Goal: Check status: Check status

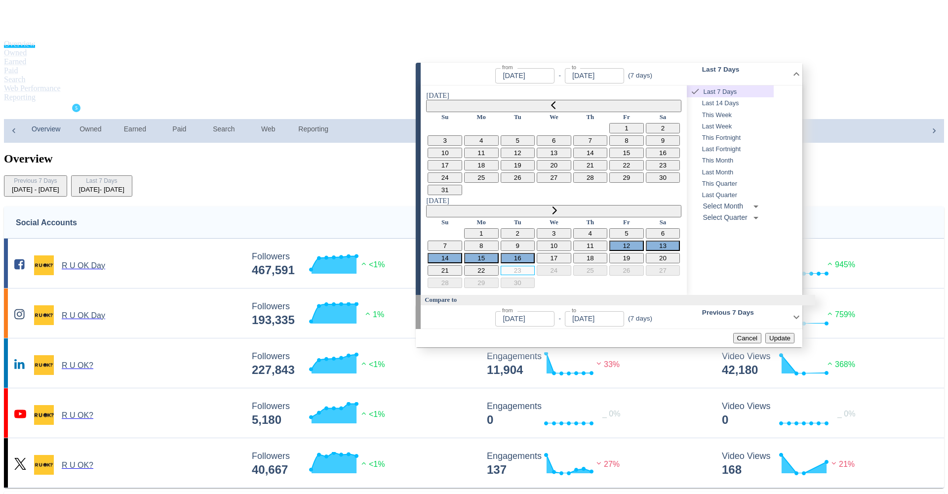
click at [462, 241] on button "7" at bounding box center [445, 246] width 35 height 10
type input "[DATE]"
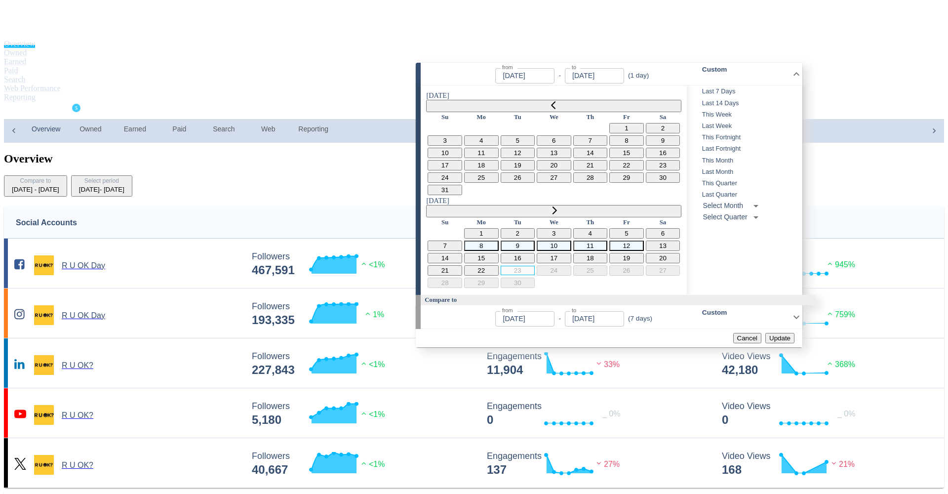
click at [644, 241] on button "12" at bounding box center [626, 246] width 35 height 10
type input "[DATE]"
click at [774, 334] on span "Update" at bounding box center [780, 337] width 21 height 7
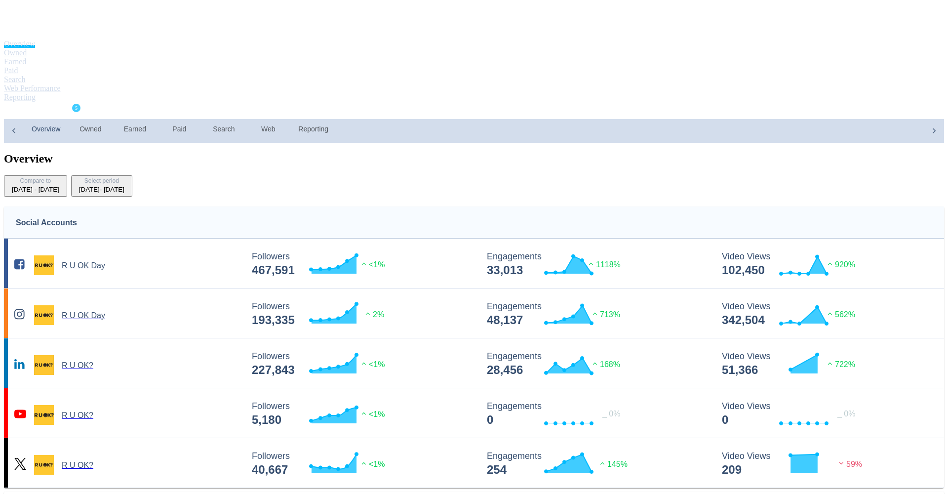
click at [59, 186] on div "[DATE] - [DATE]" at bounding box center [35, 189] width 47 height 7
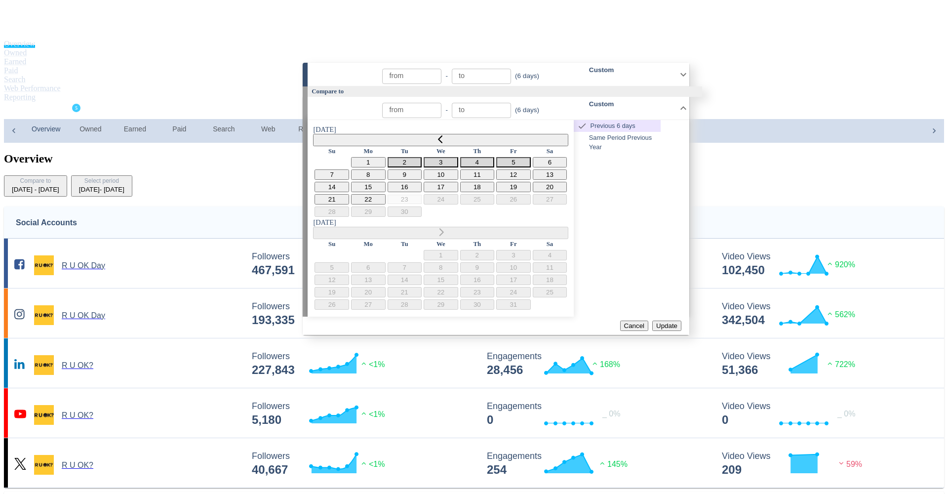
type input "[DATE]"
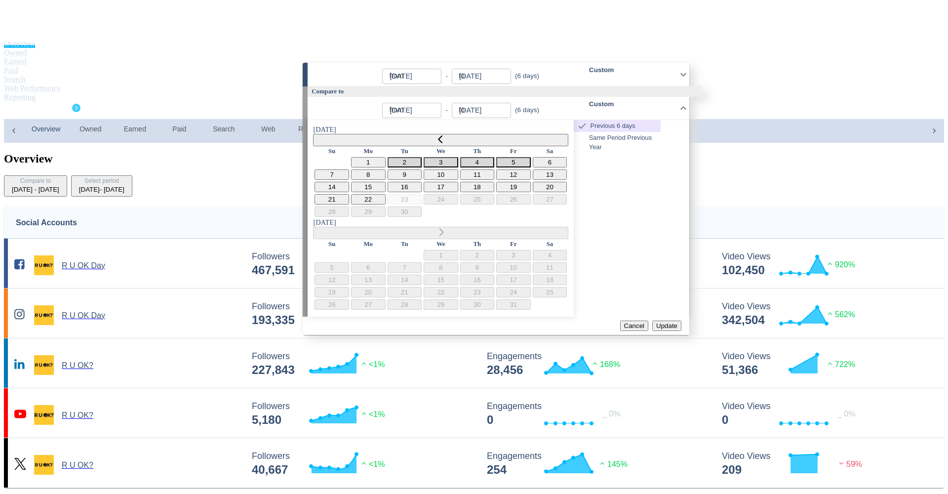
type input "[DATE]"
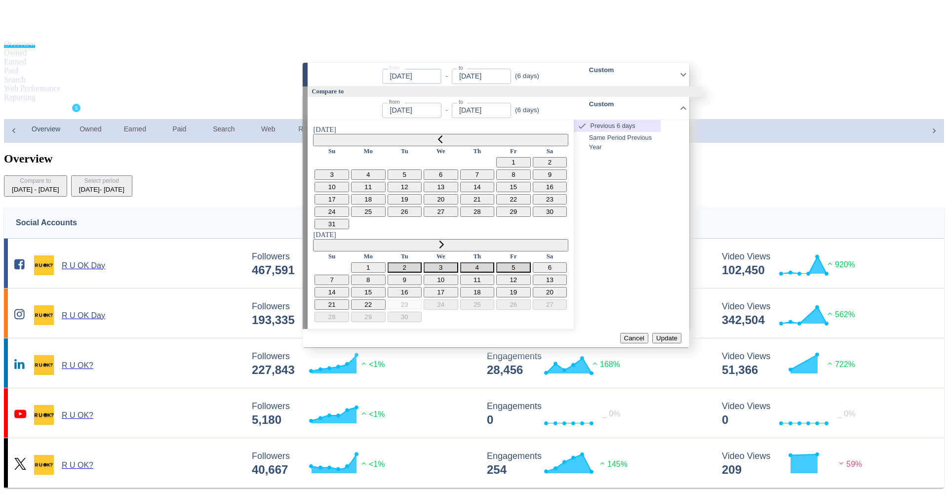
click at [422, 78] on input "[DATE]" at bounding box center [411, 76] width 59 height 15
type input "[DATE]"
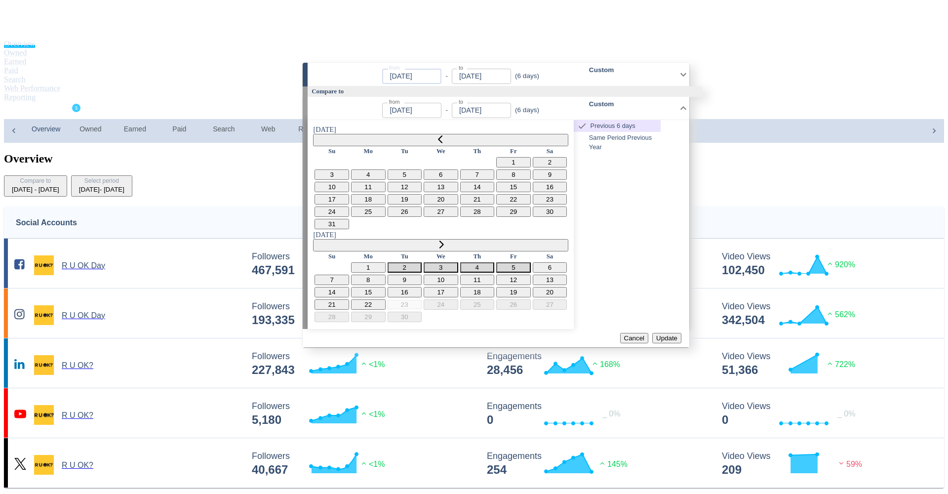
click at [502, 79] on input "[DATE]" at bounding box center [481, 76] width 59 height 15
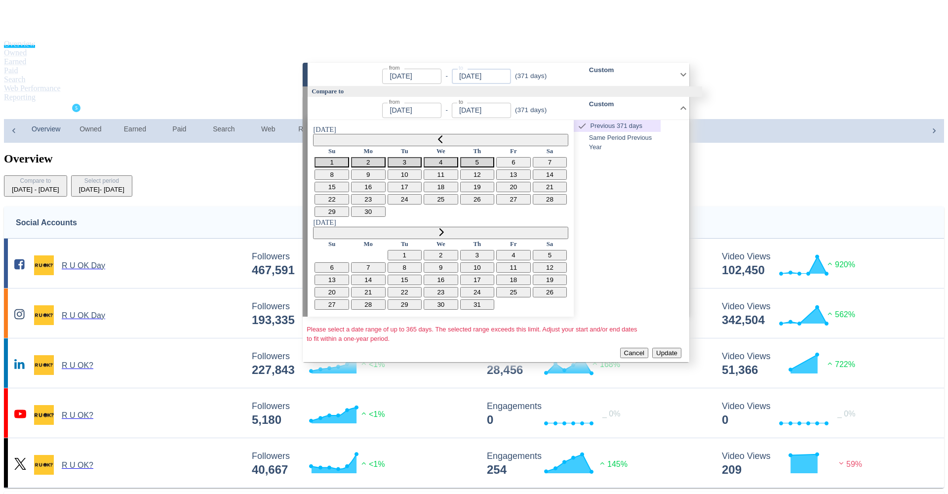
type input "[DATE]"
click at [634, 188] on div "Previous 371 days Same Period Previous Year" at bounding box center [617, 218] width 87 height 197
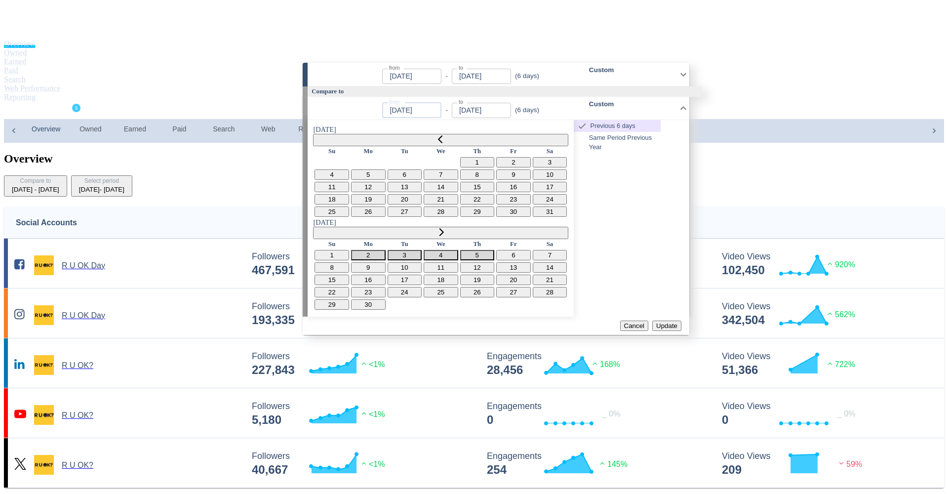
click at [426, 112] on input "[DATE]" at bounding box center [411, 110] width 59 height 15
type input "[DATE]"
click at [502, 115] on input "[DATE]" at bounding box center [481, 110] width 59 height 15
type input "[DATE]"
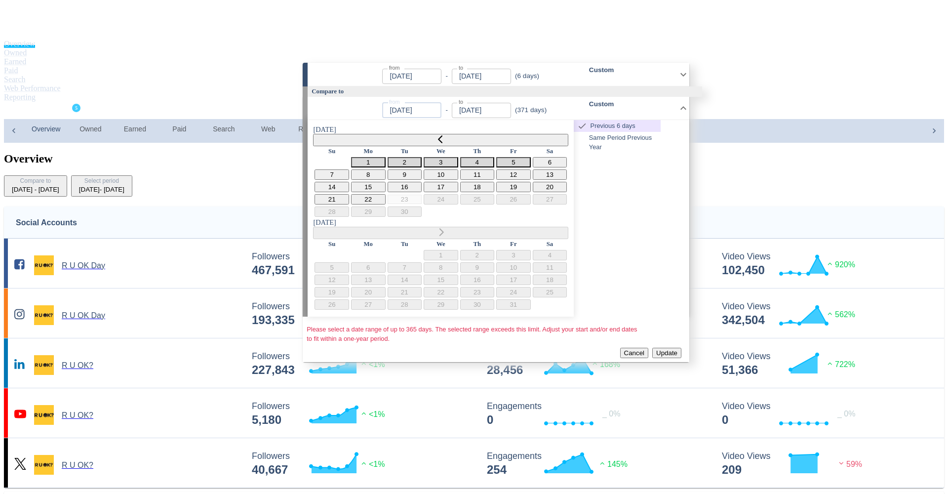
click at [430, 116] on input "[DATE]" at bounding box center [411, 110] width 59 height 15
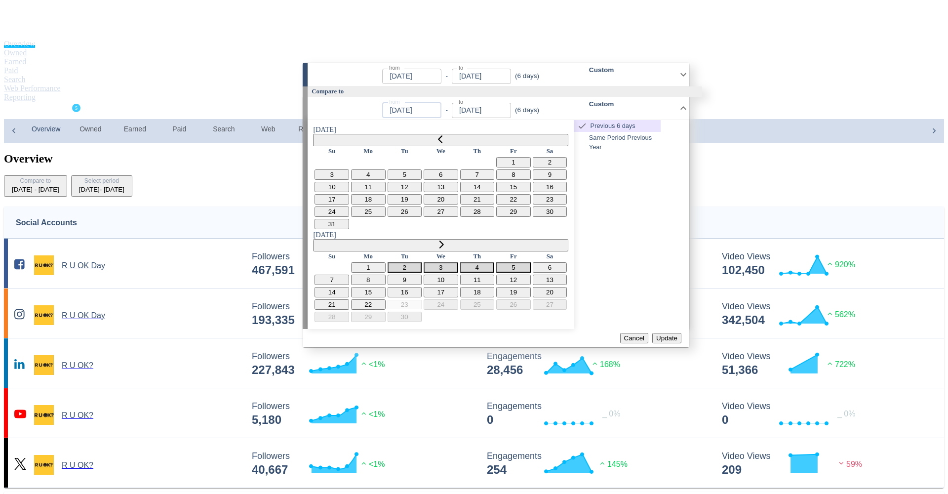
click at [349, 275] on button "7" at bounding box center [332, 280] width 35 height 10
type input "[DATE]"
click at [531, 275] on button "12" at bounding box center [513, 280] width 35 height 10
type input "[DATE]"
click at [661, 334] on span "Update" at bounding box center [666, 337] width 21 height 7
